Goal: Navigation & Orientation: Find specific page/section

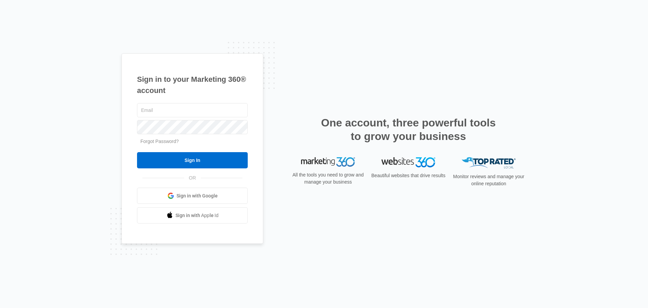
type input "[PERSON_NAME][EMAIL_ADDRESS][PERSON_NAME][DOMAIN_NAME]"
click at [199, 150] on form "chris.johns@madwire.com Forgot Password? Sign In" at bounding box center [192, 135] width 111 height 67
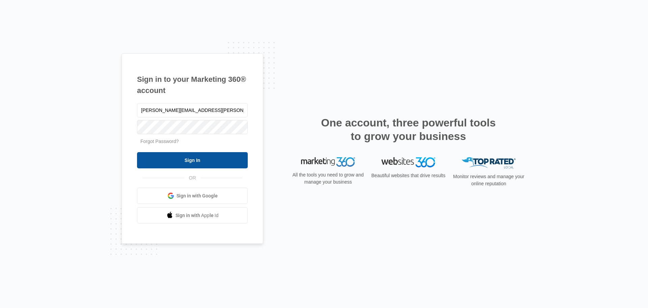
click at [201, 165] on input "Sign In" at bounding box center [192, 160] width 111 height 16
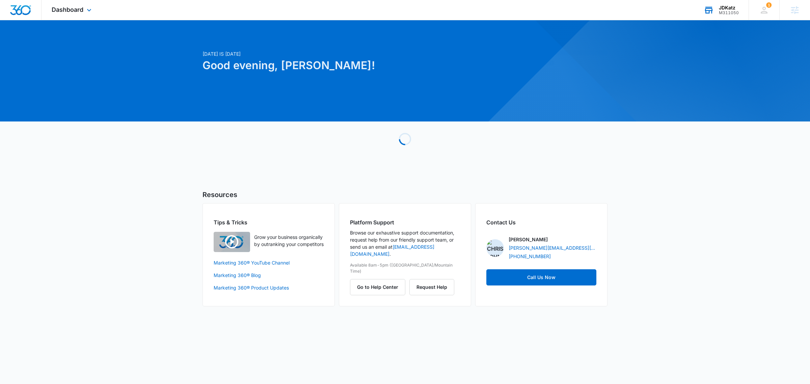
click at [720, 2] on div "JDKatz M311050 Your Accounts View All" at bounding box center [721, 10] width 55 height 20
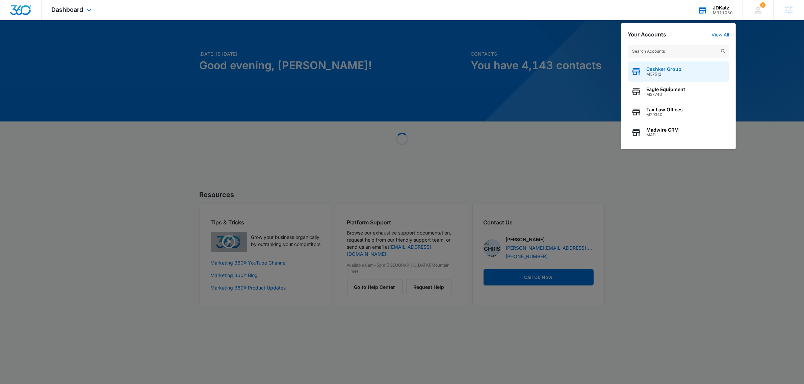
click at [703, 73] on div "Ceshker Group M37512" at bounding box center [678, 71] width 101 height 20
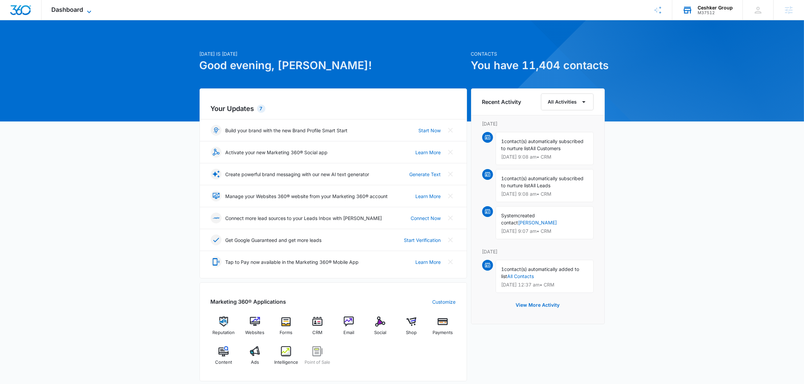
click at [78, 12] on span "Dashboard" at bounding box center [68, 9] width 32 height 7
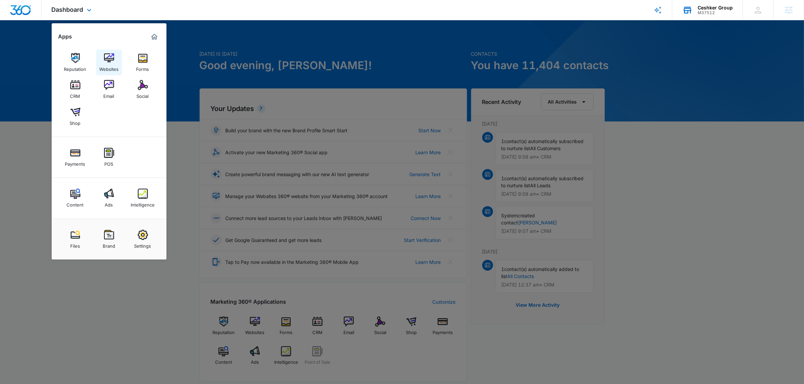
click at [110, 53] on img at bounding box center [109, 58] width 10 height 10
